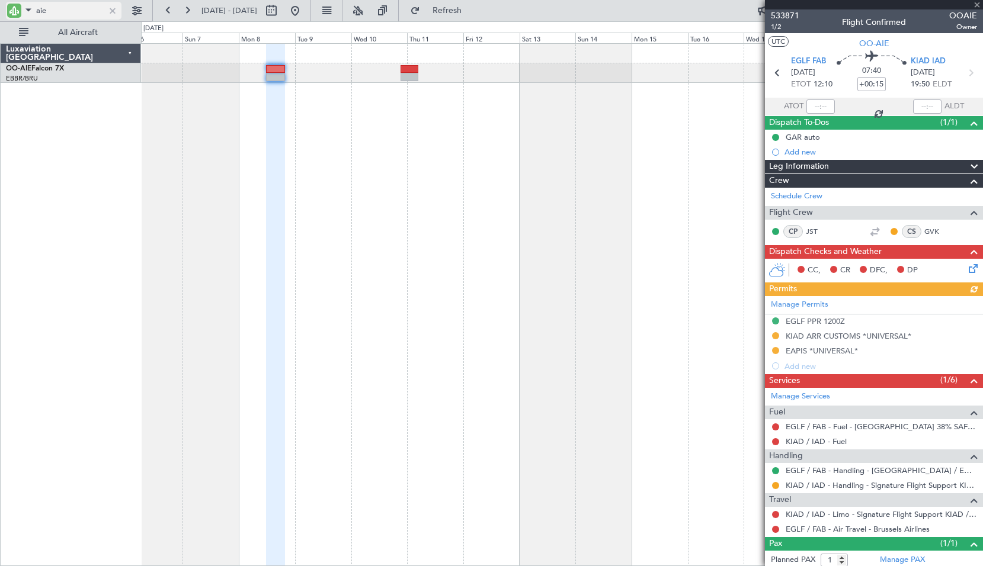
click at [113, 13] on div at bounding box center [112, 10] width 13 height 13
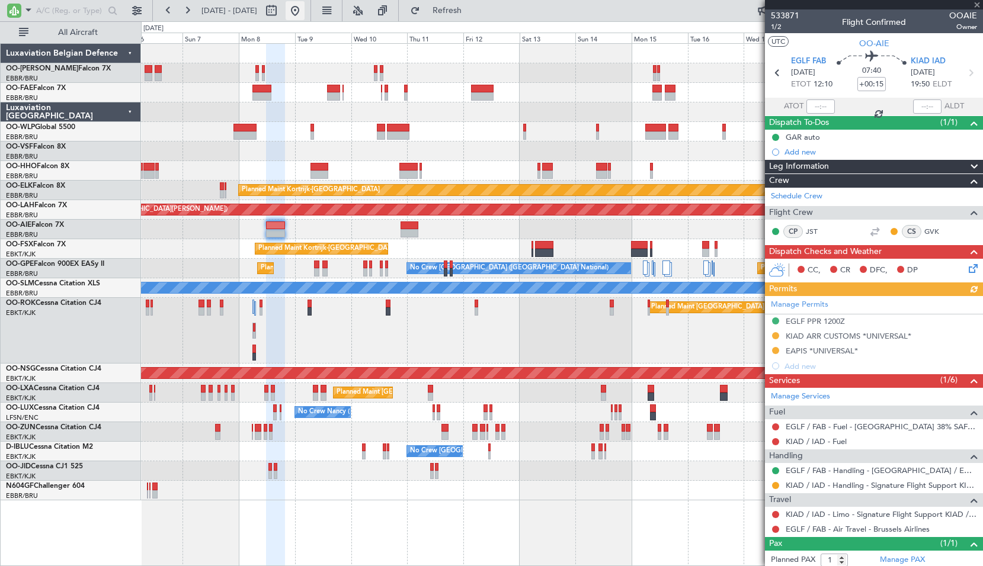
click at [305, 17] on button at bounding box center [295, 10] width 19 height 19
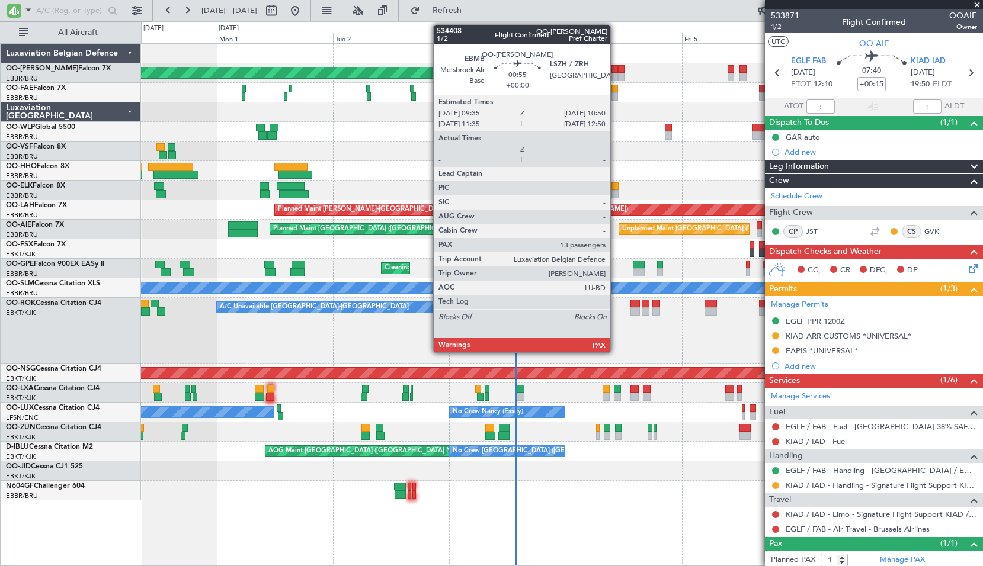
click at [615, 73] on div at bounding box center [614, 77] width 7 height 8
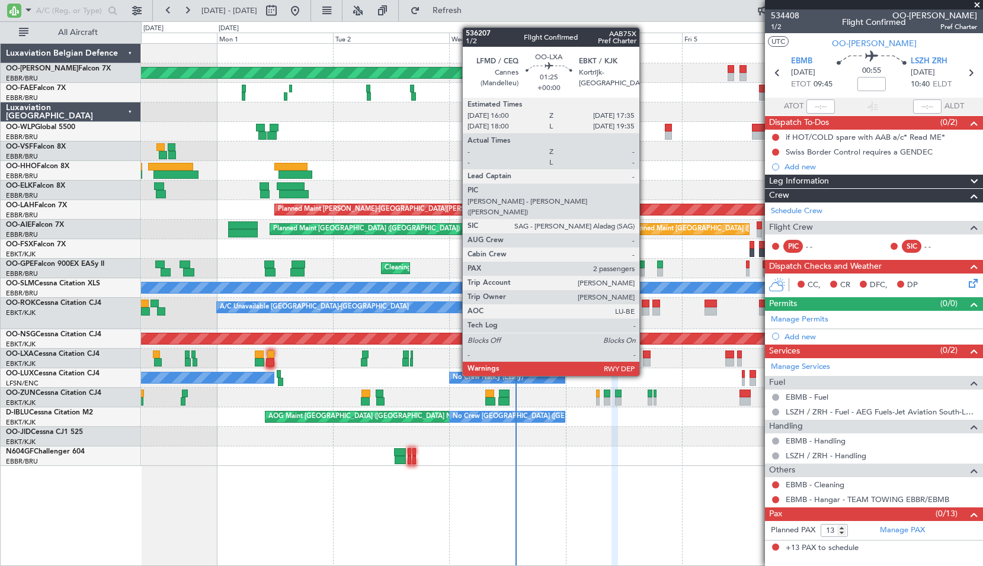
click at [645, 354] on div at bounding box center [647, 355] width 8 height 8
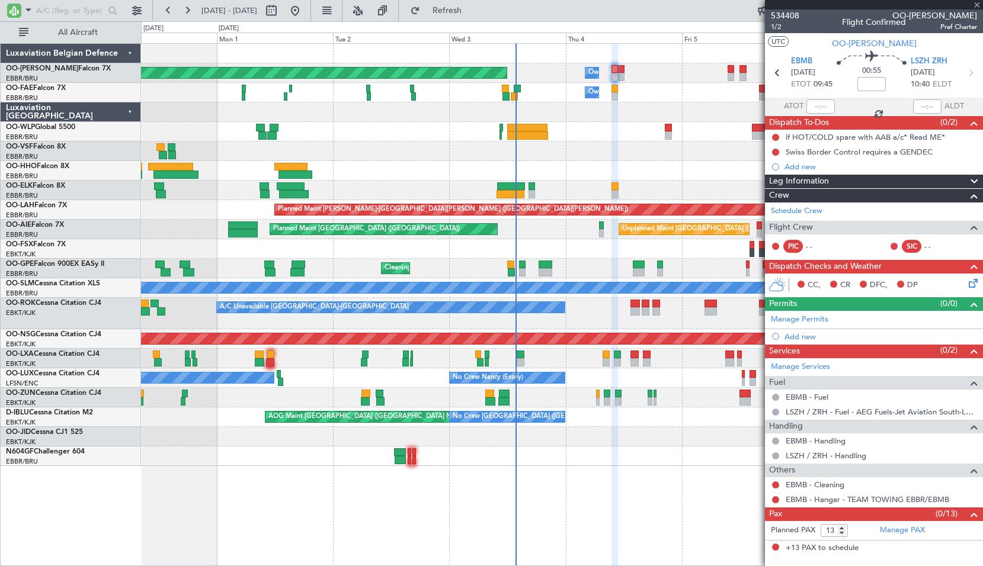
type input "2"
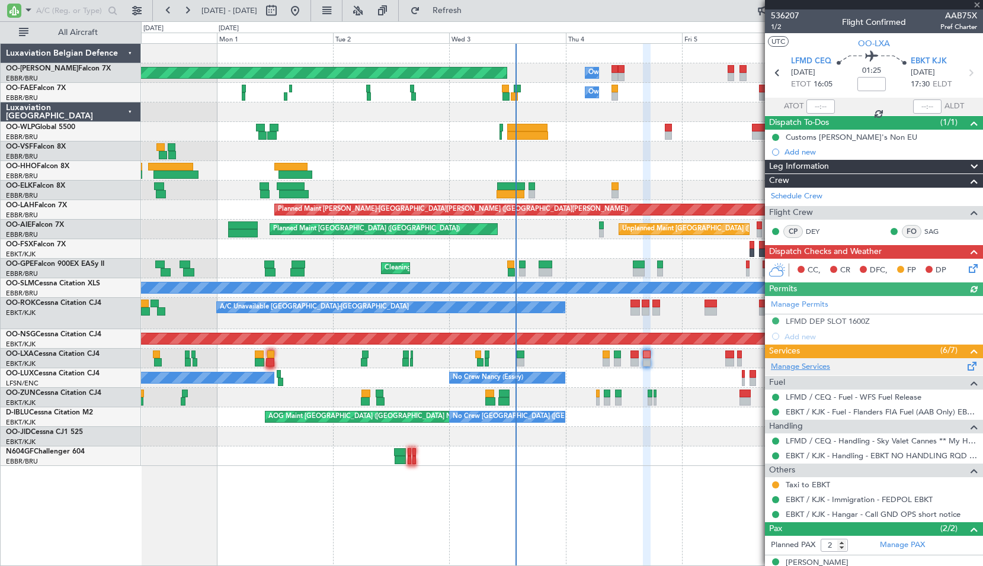
click at [816, 371] on link "Manage Services" at bounding box center [800, 367] width 59 height 12
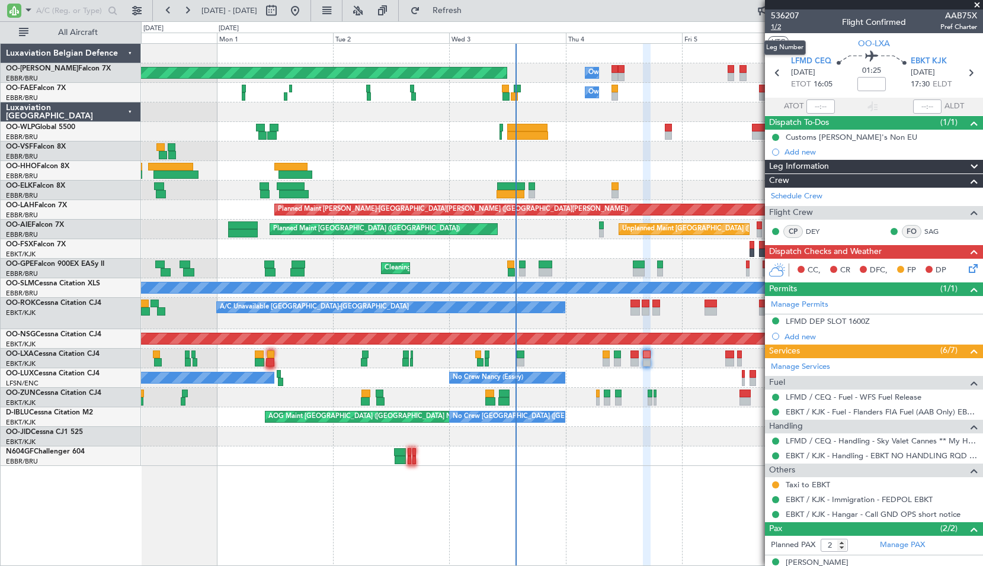
click at [780, 25] on span "1/2" at bounding box center [785, 27] width 28 height 10
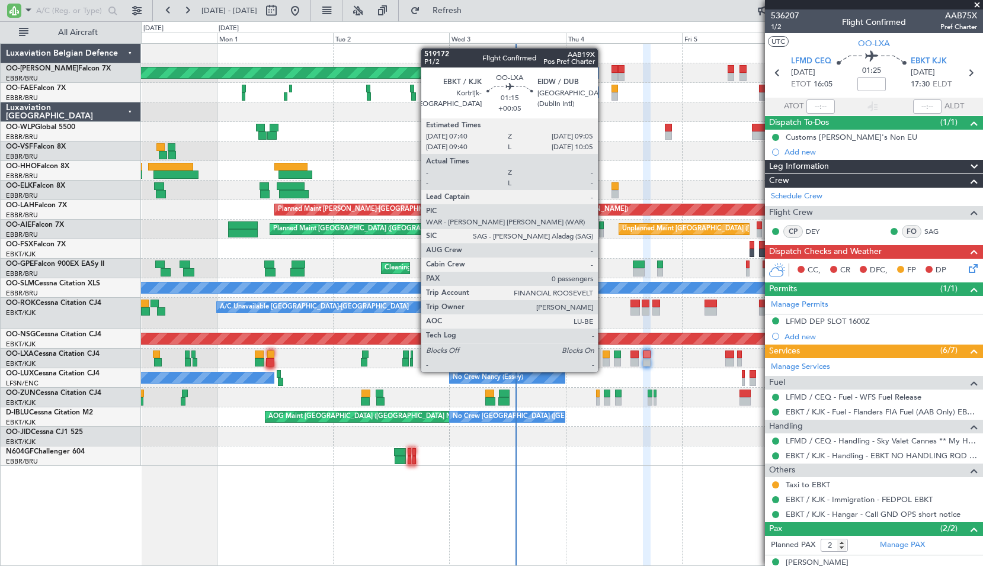
click at [603, 360] on div at bounding box center [606, 362] width 7 height 8
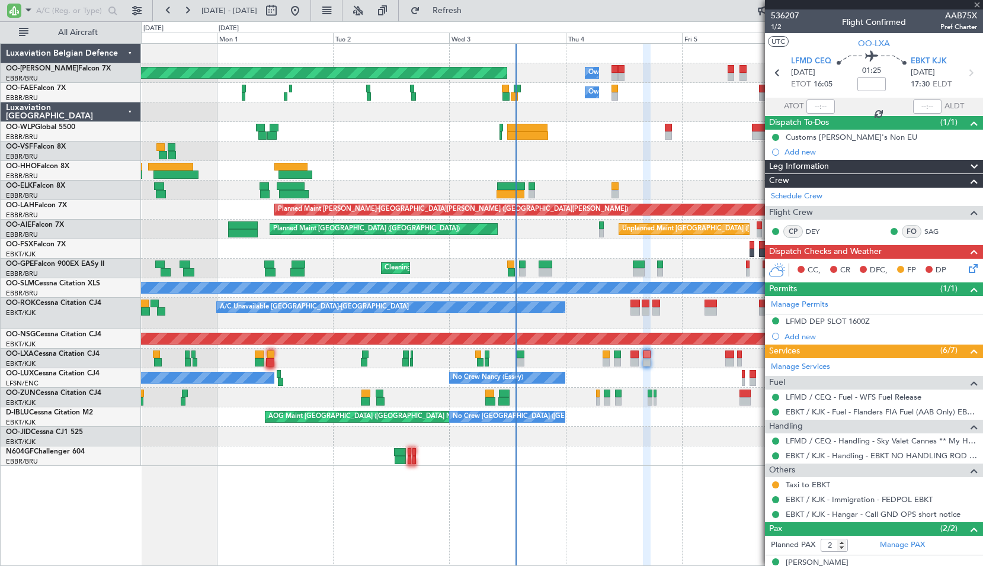
type input "+00:05"
type input "0"
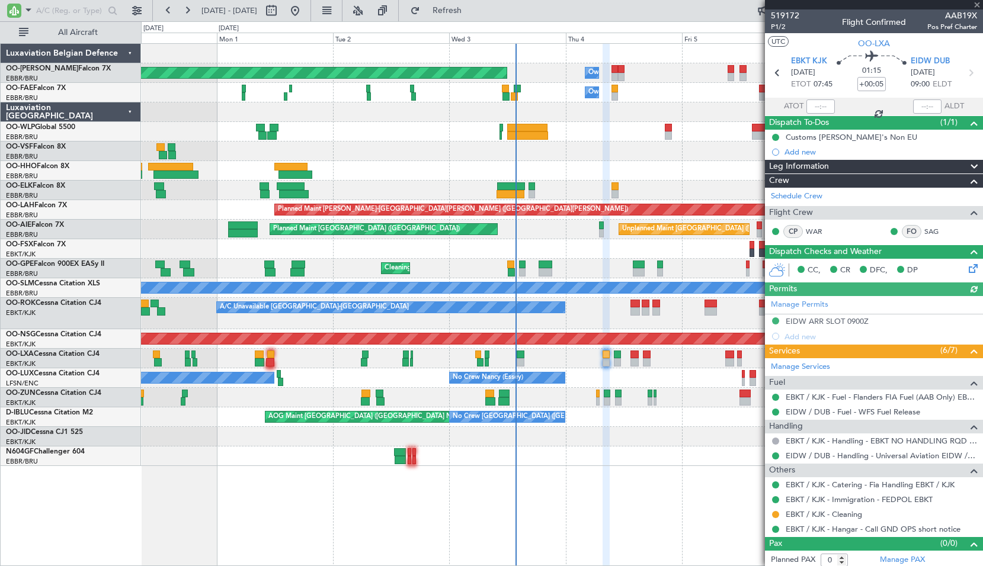
scroll to position [4, 0]
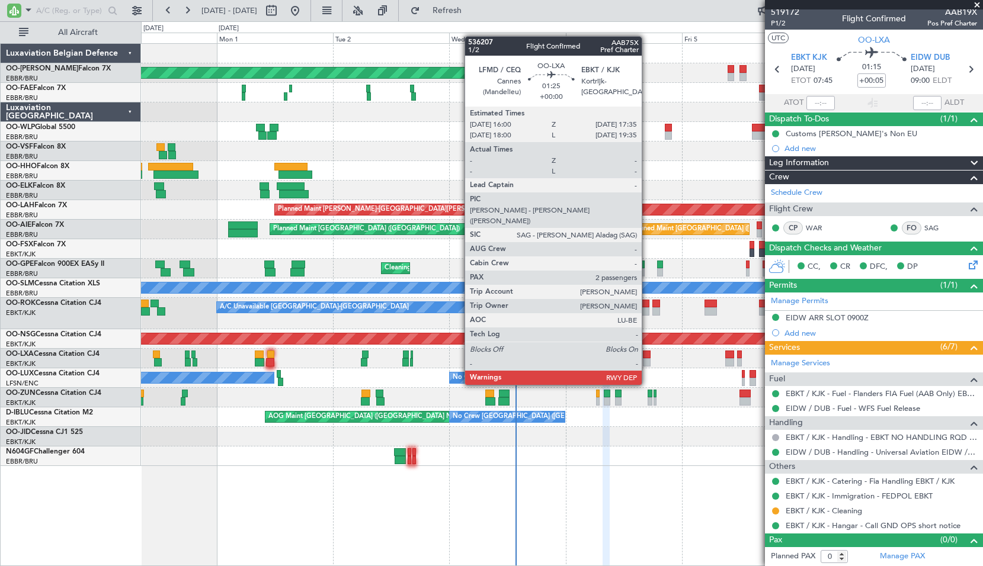
click at [648, 363] on div at bounding box center [647, 362] width 8 height 8
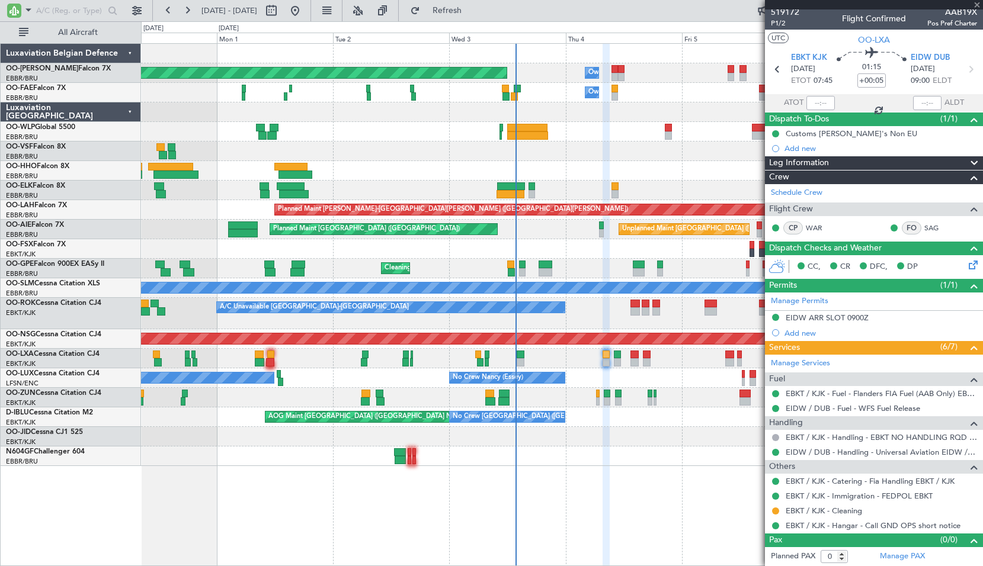
click at [667, 366] on div "Planned Maint Kortrijk-[GEOGRAPHIC_DATA]" at bounding box center [561, 359] width 841 height 20
type input "2"
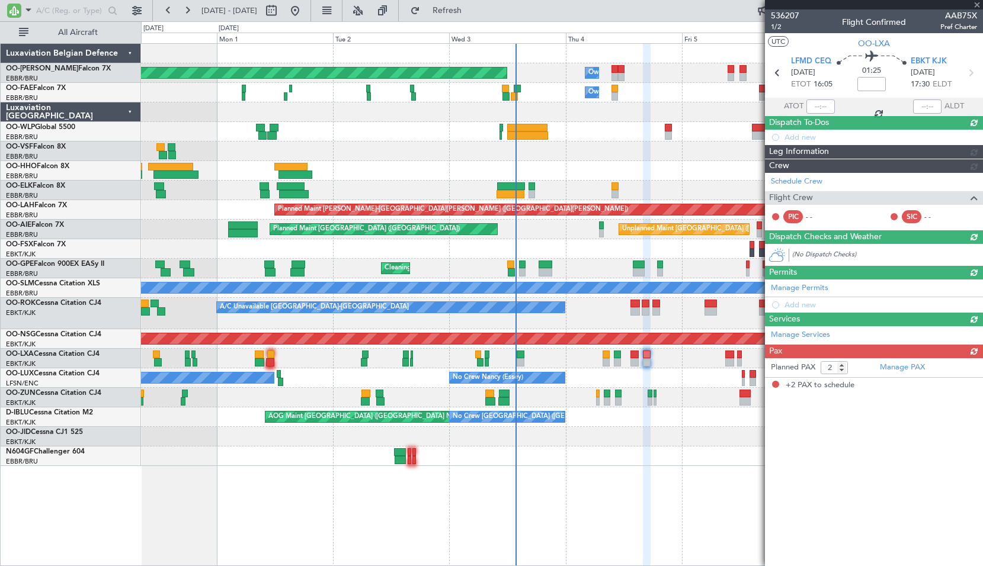
scroll to position [0, 0]
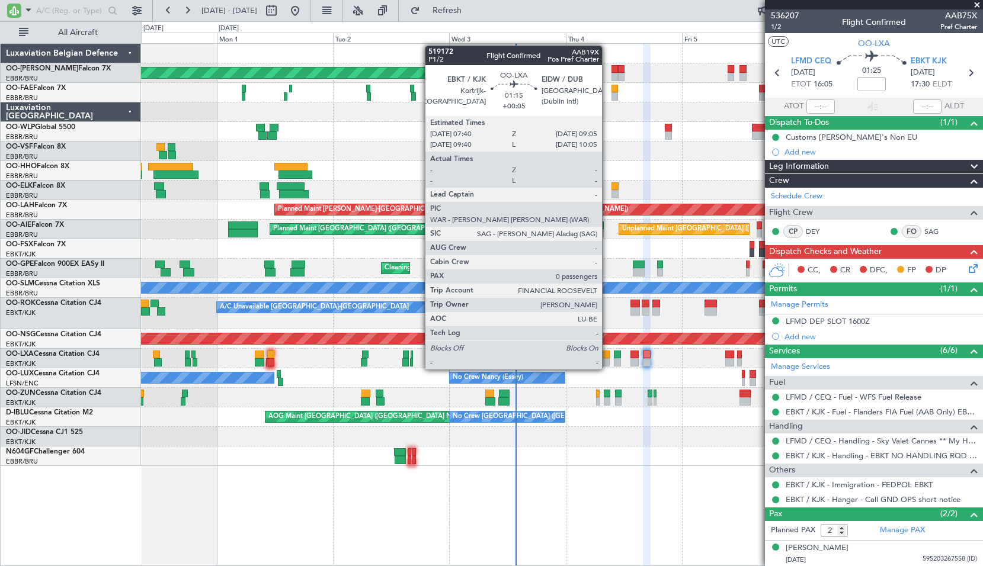
click at [607, 358] on div at bounding box center [606, 355] width 7 height 8
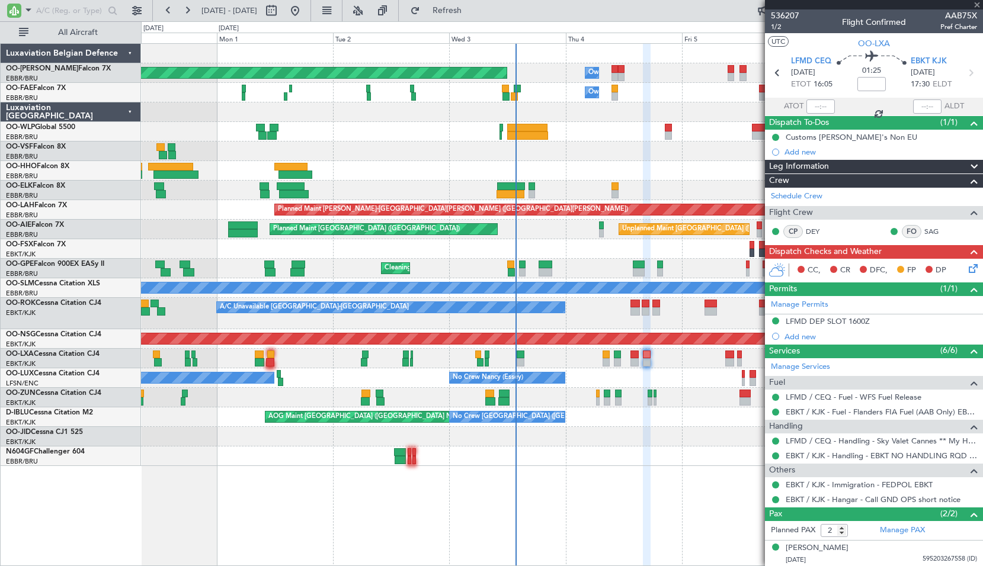
type input "+00:05"
type input "0"
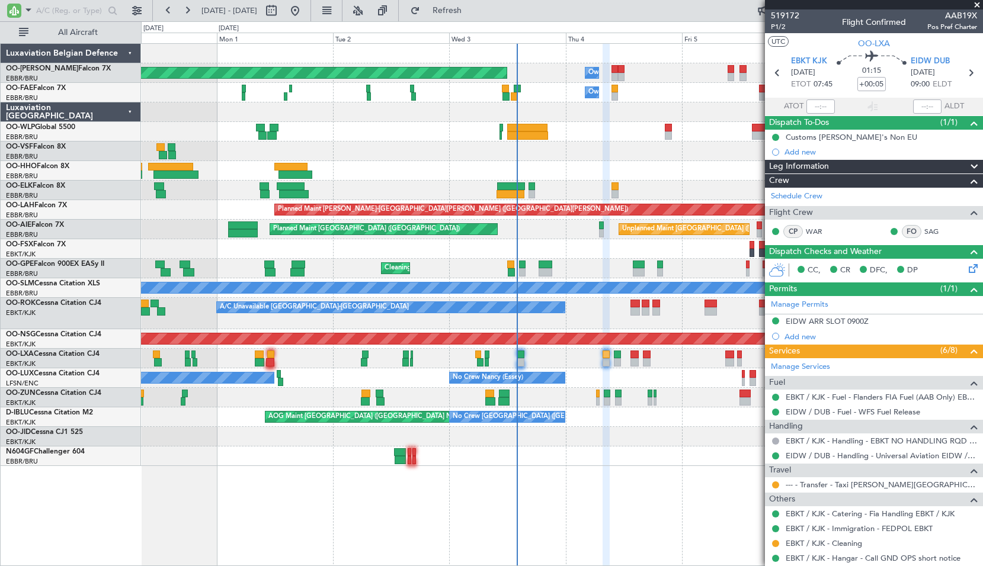
click at [976, 9] on span at bounding box center [977, 5] width 12 height 11
